Goal: Transaction & Acquisition: Purchase product/service

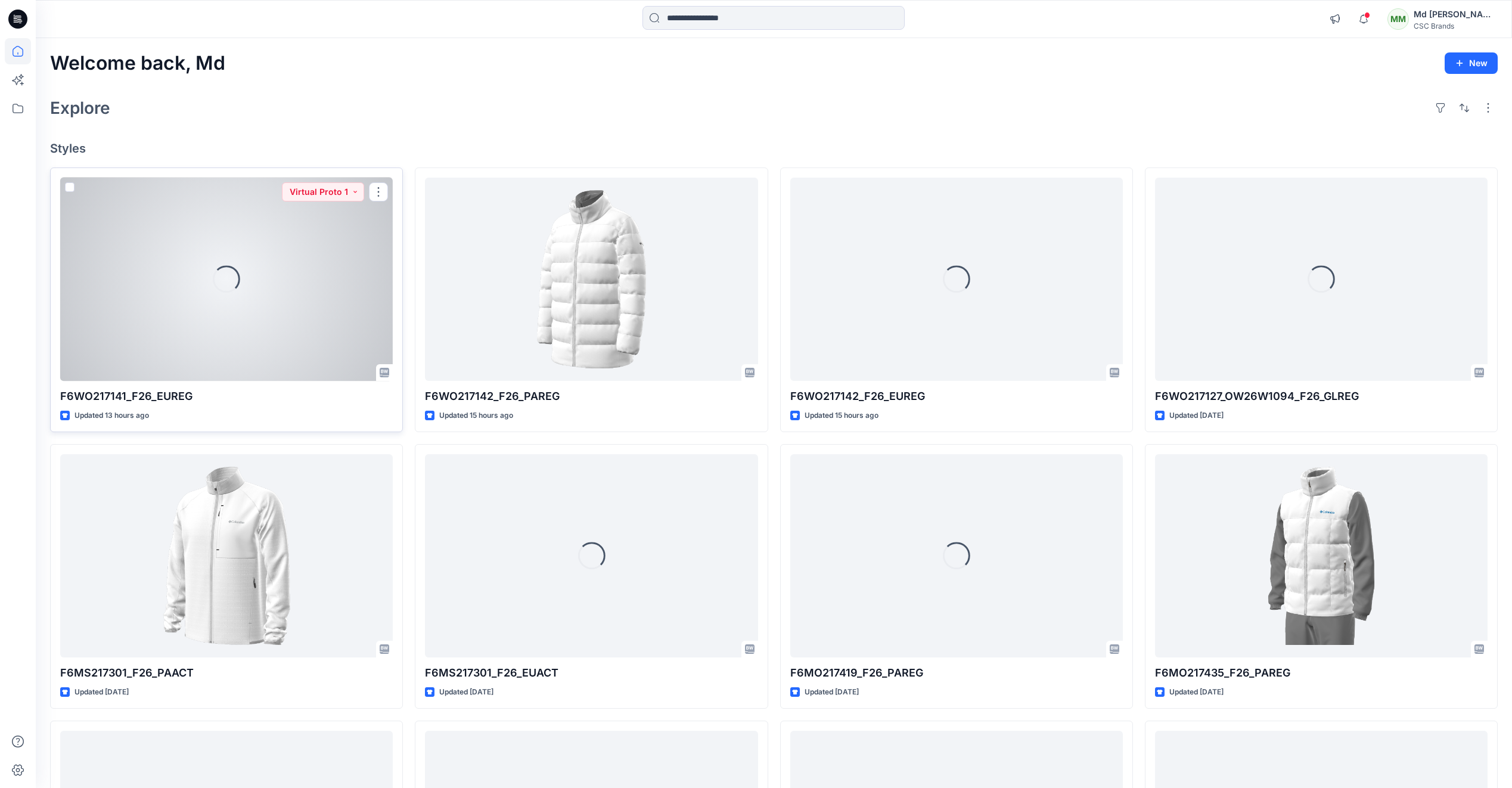
click at [223, 323] on div "Loading..." at bounding box center [226, 279] width 332 height 203
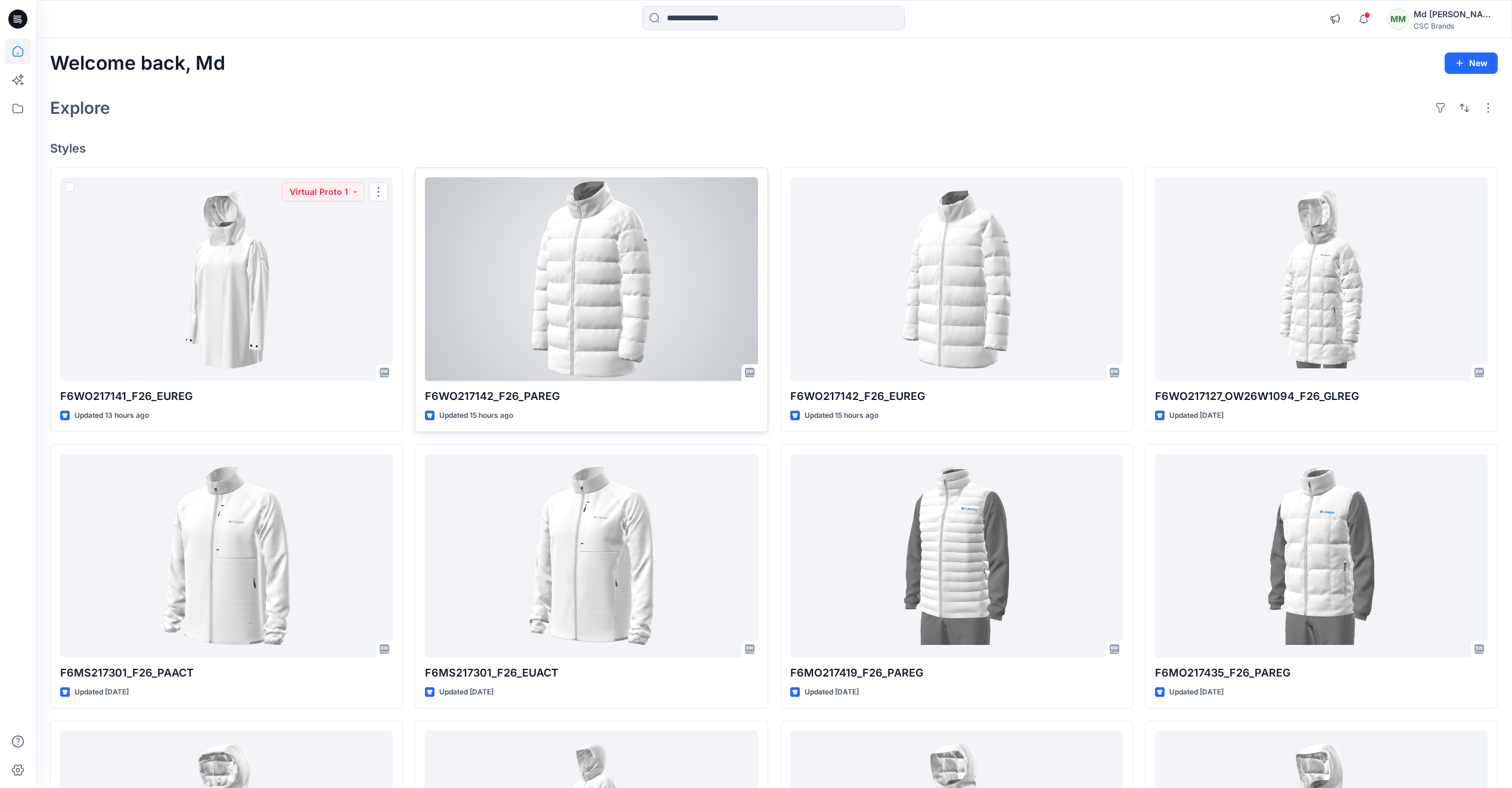
click at [596, 254] on div at bounding box center [591, 279] width 332 height 203
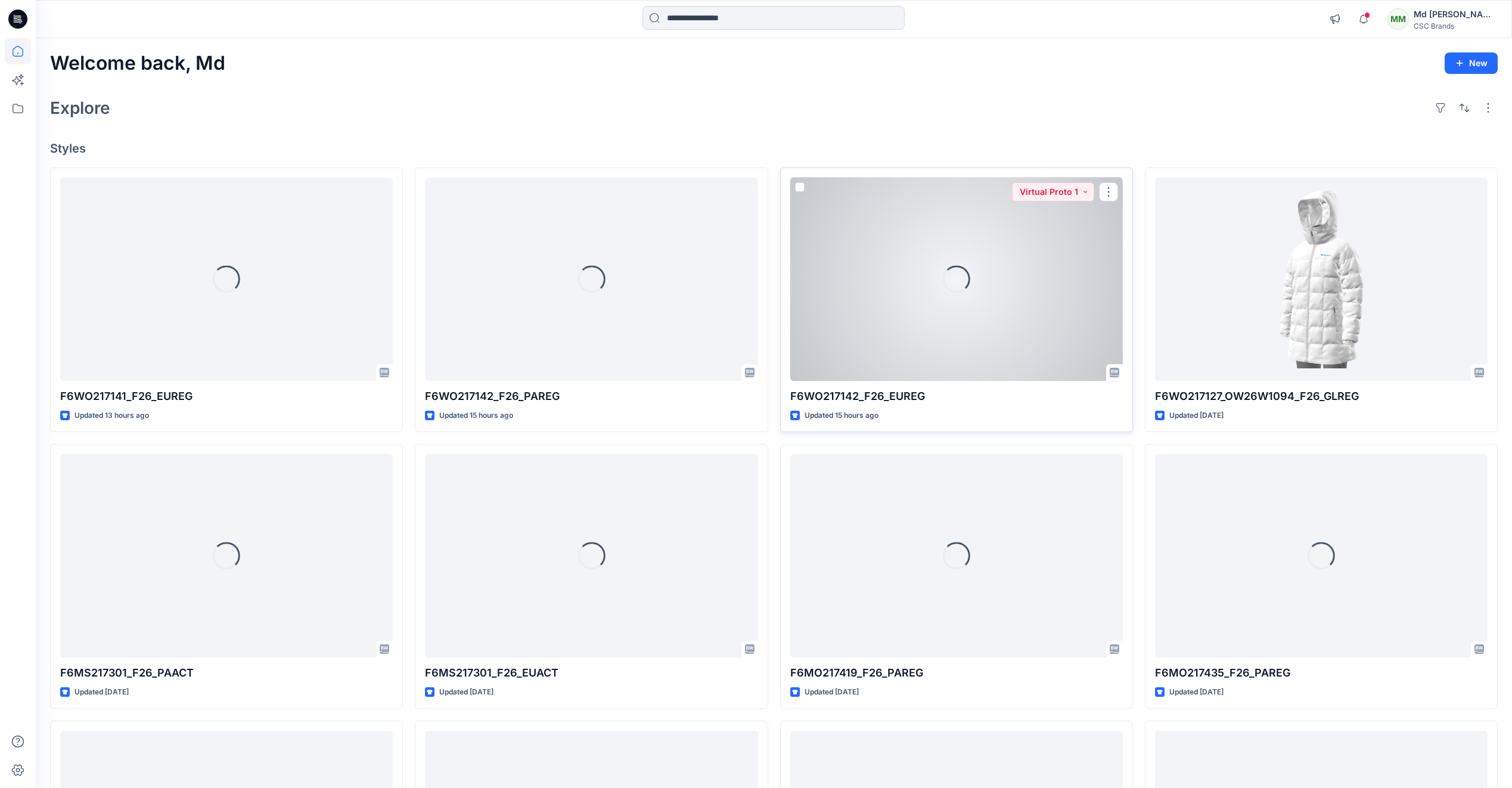
click at [885, 287] on div "Loading..." at bounding box center [956, 279] width 332 height 203
